Goal: Navigation & Orientation: Understand site structure

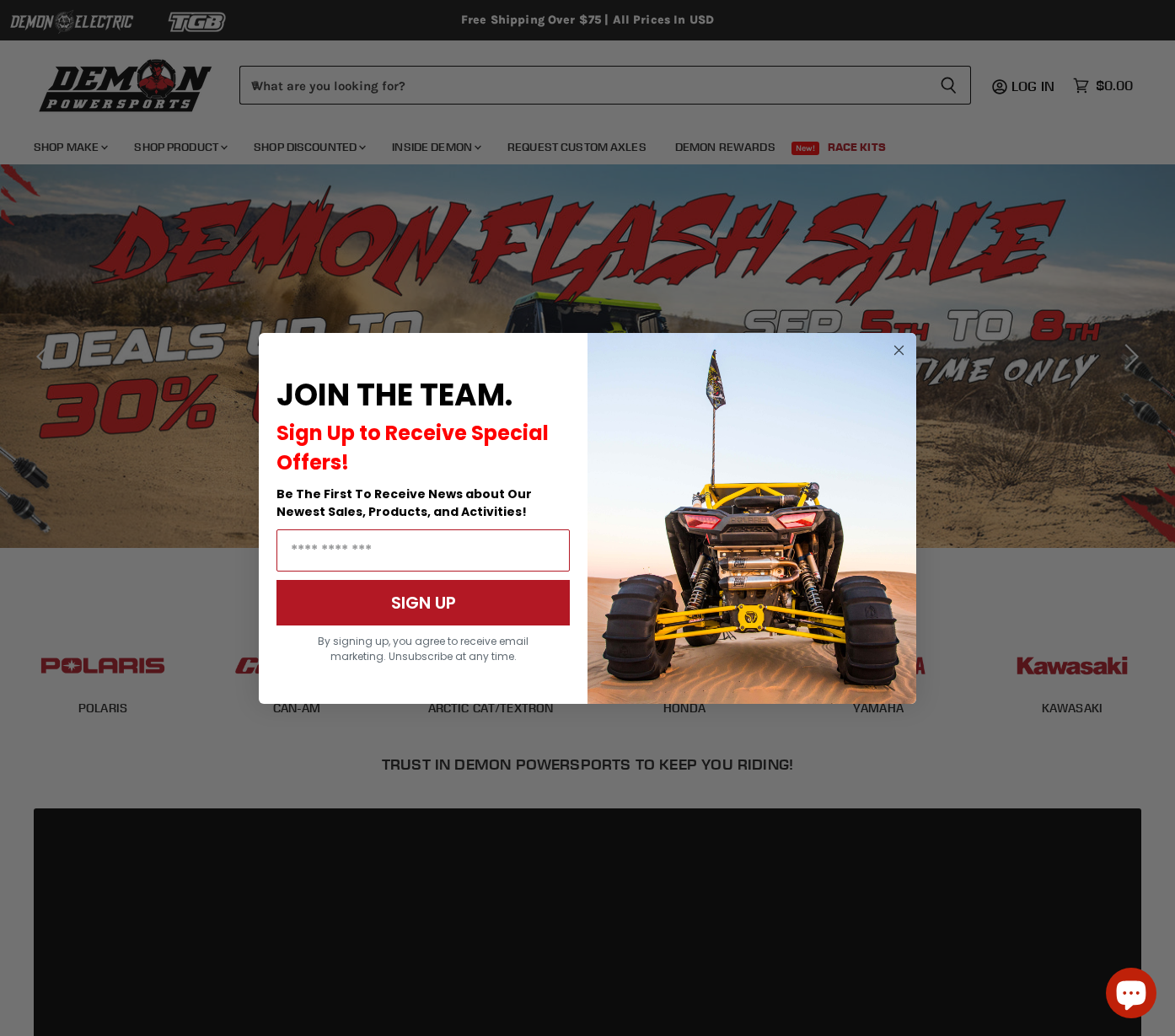
click at [898, 346] on circle "Close dialog" at bounding box center [899, 350] width 20 height 20
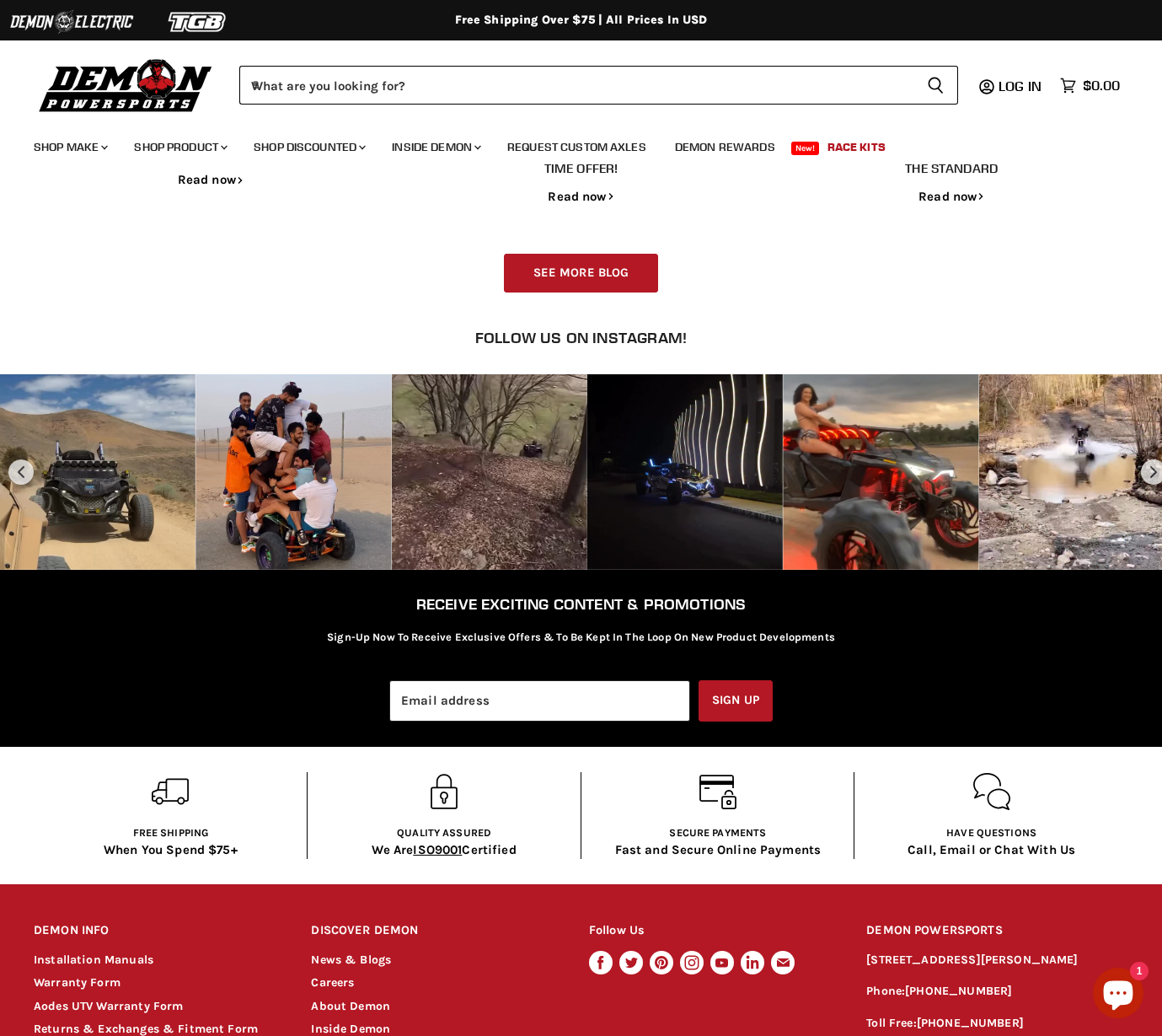
scroll to position [2508, 0]
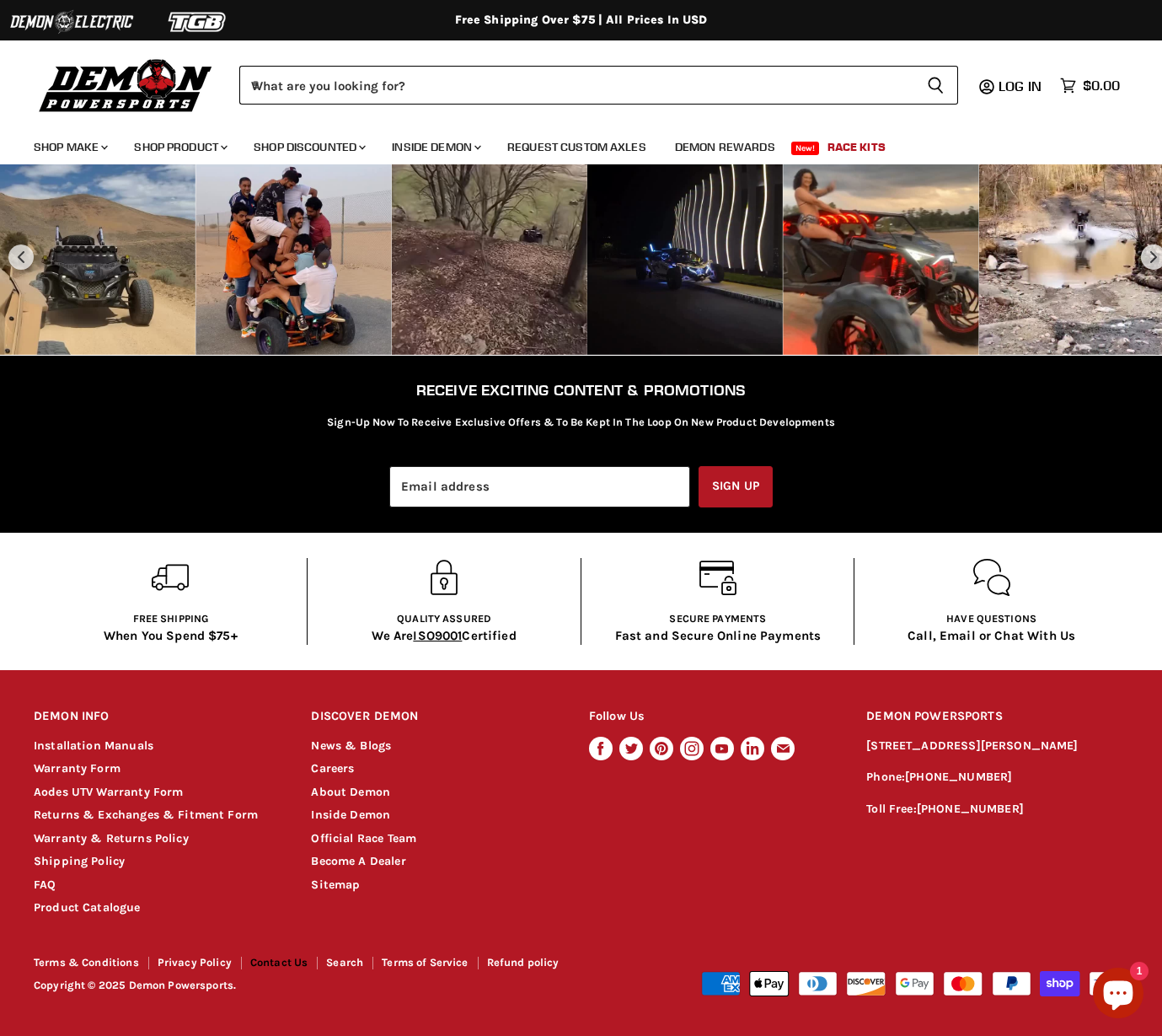
click at [298, 962] on link "Contact Us" at bounding box center [279, 962] width 58 height 13
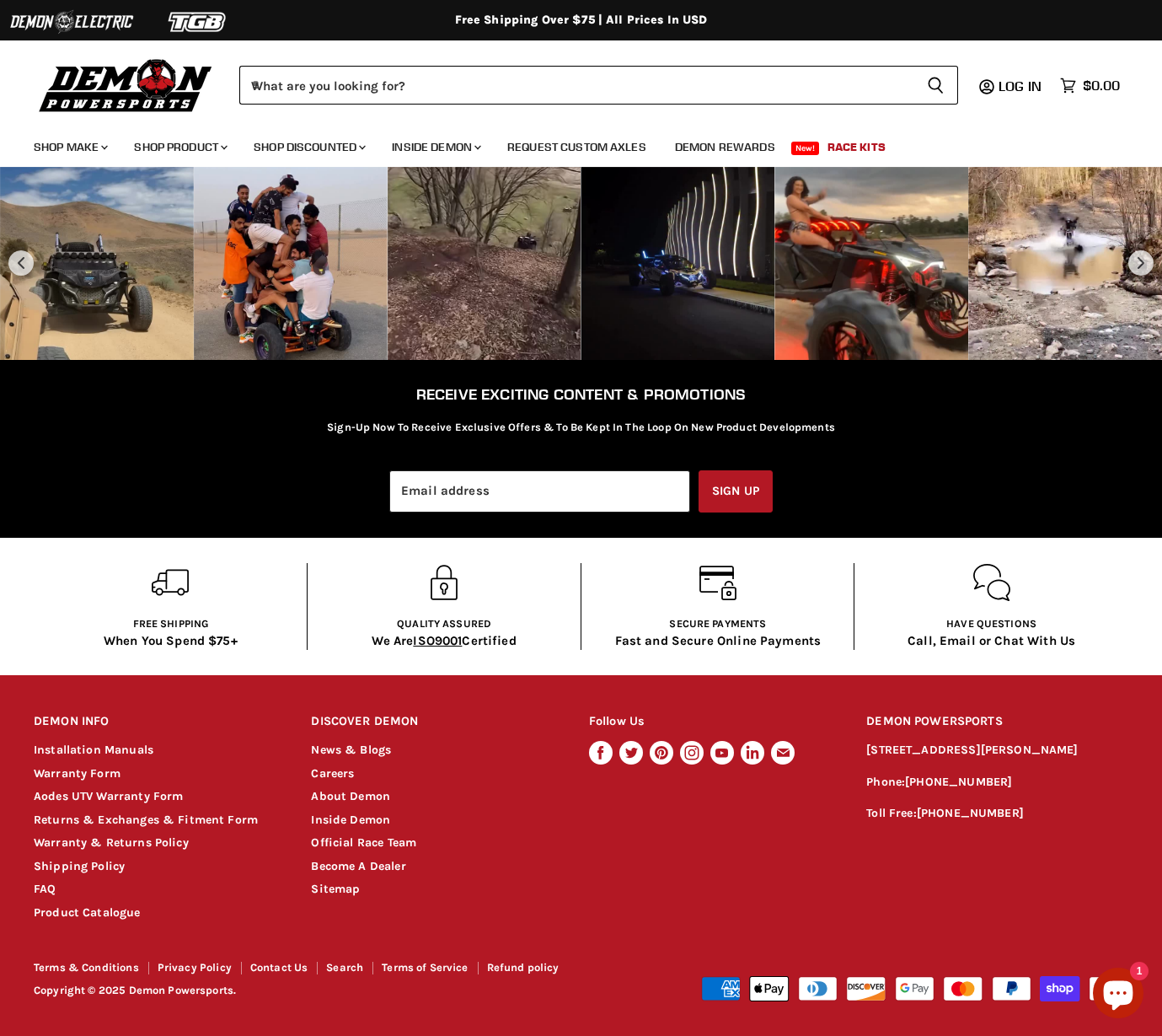
scroll to position [2506, 0]
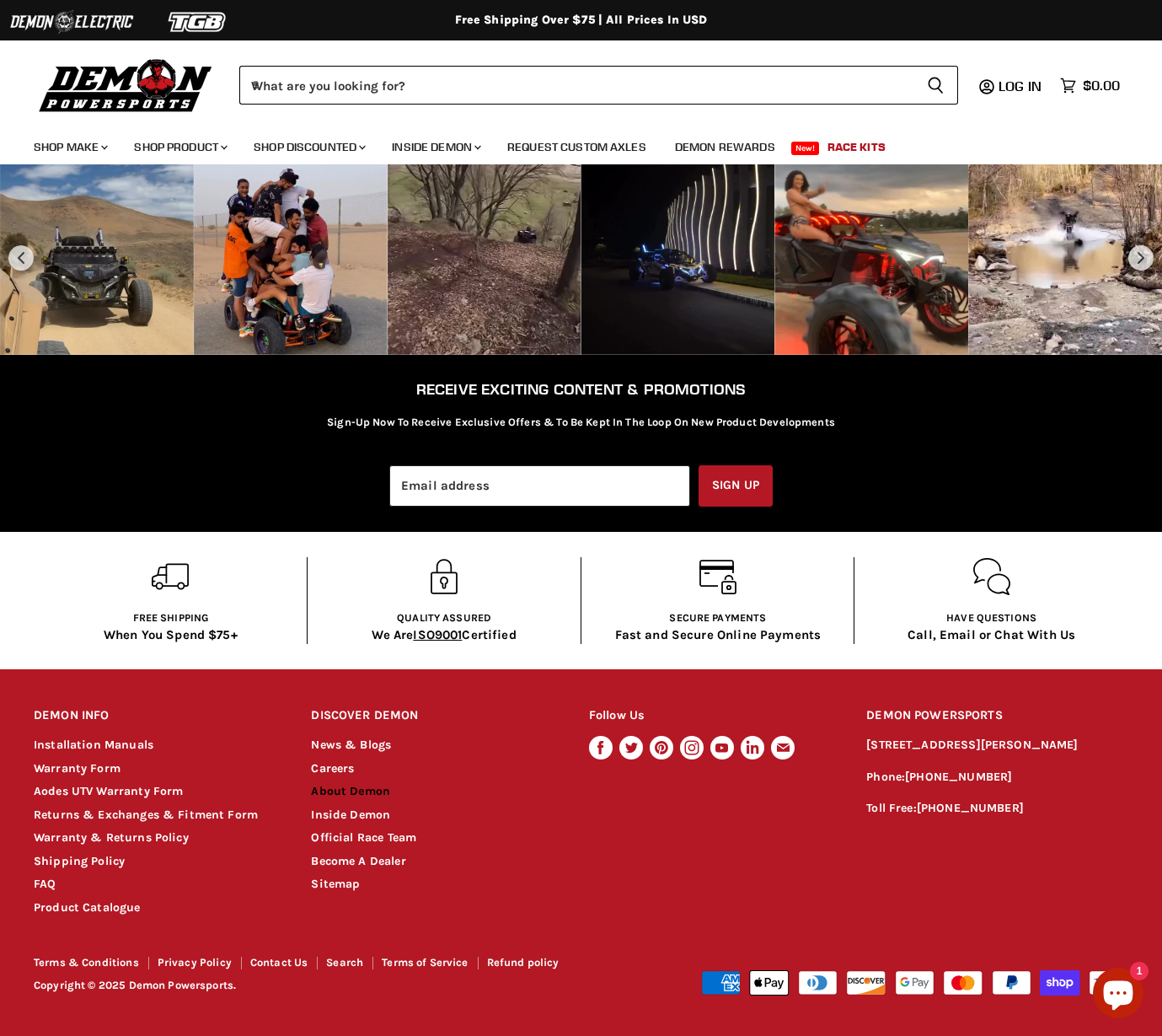
click at [350, 790] on link "About Demon" at bounding box center [351, 790] width 80 height 14
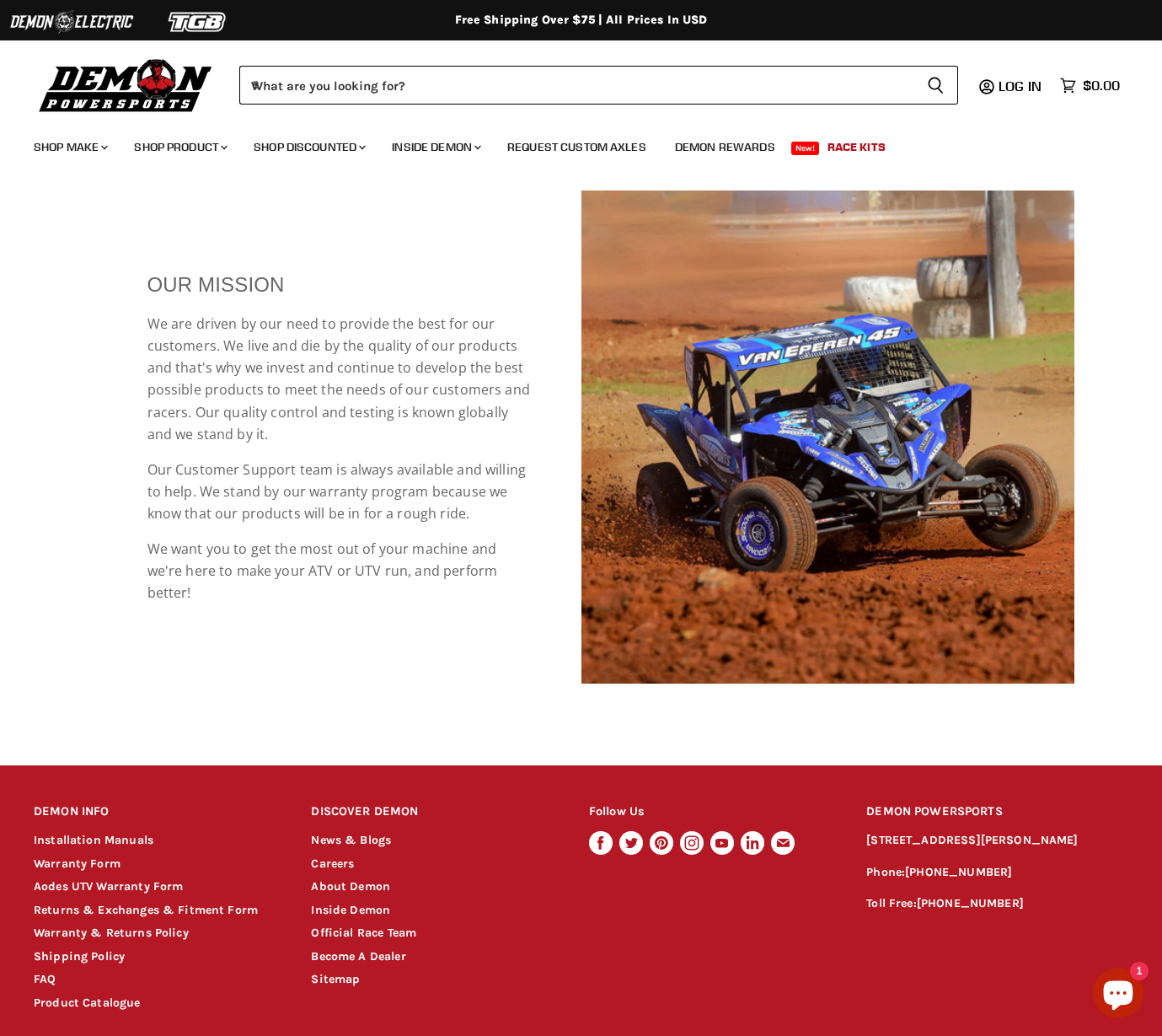
scroll to position [1488, 0]
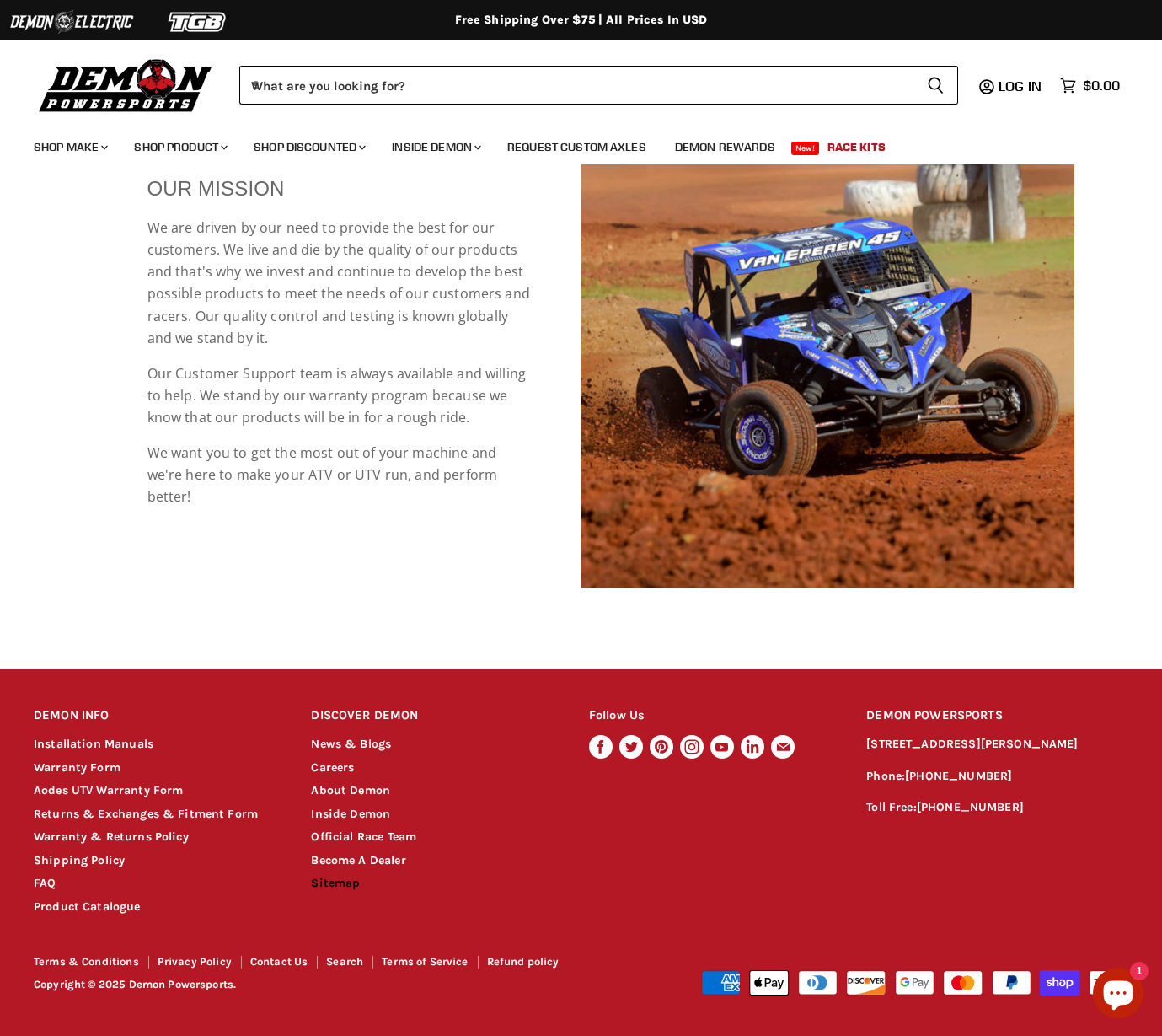
click at [338, 885] on link "Sitemap" at bounding box center [335, 882] width 49 height 14
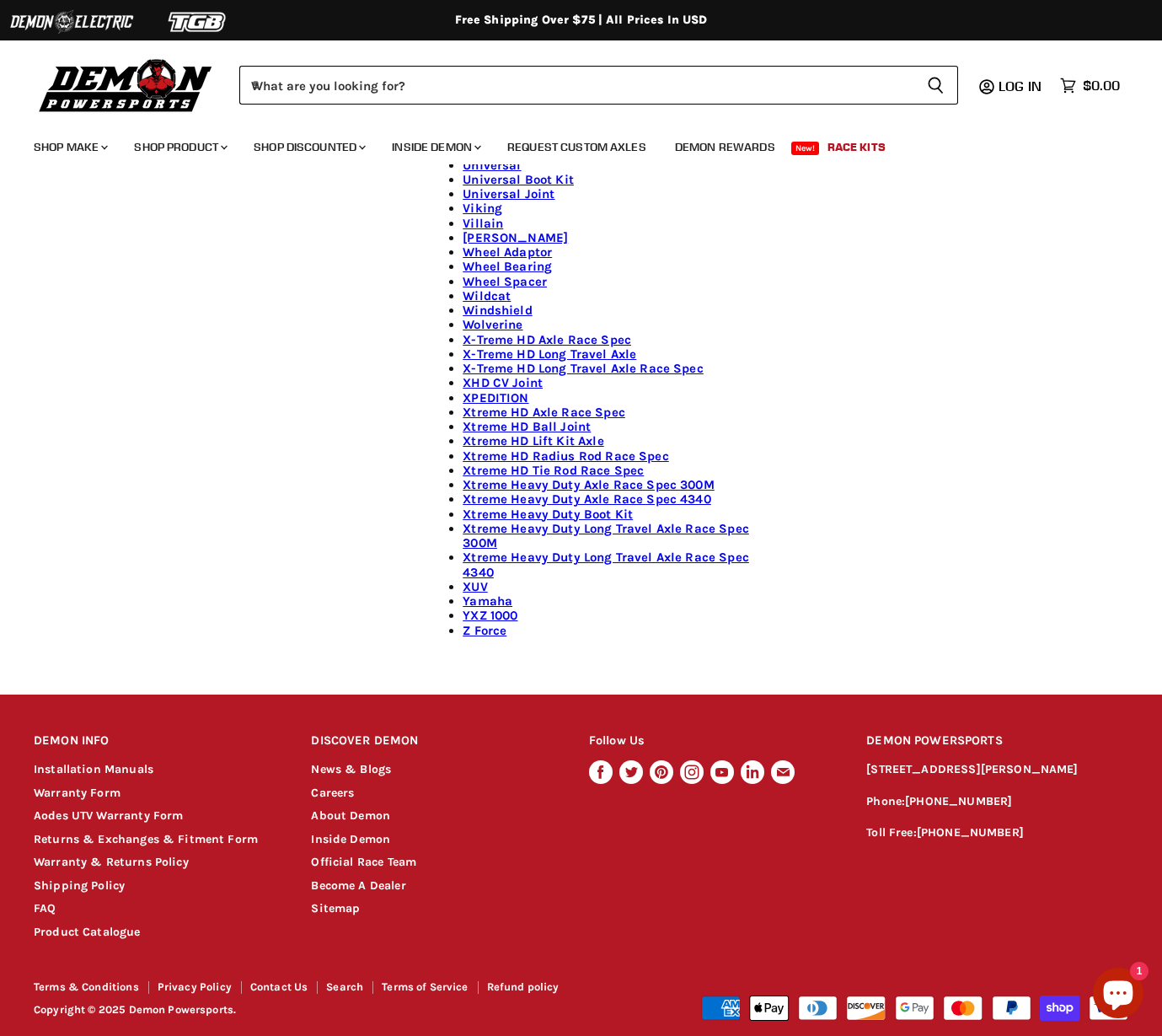
scroll to position [2020, 0]
